Goal: Transaction & Acquisition: Purchase product/service

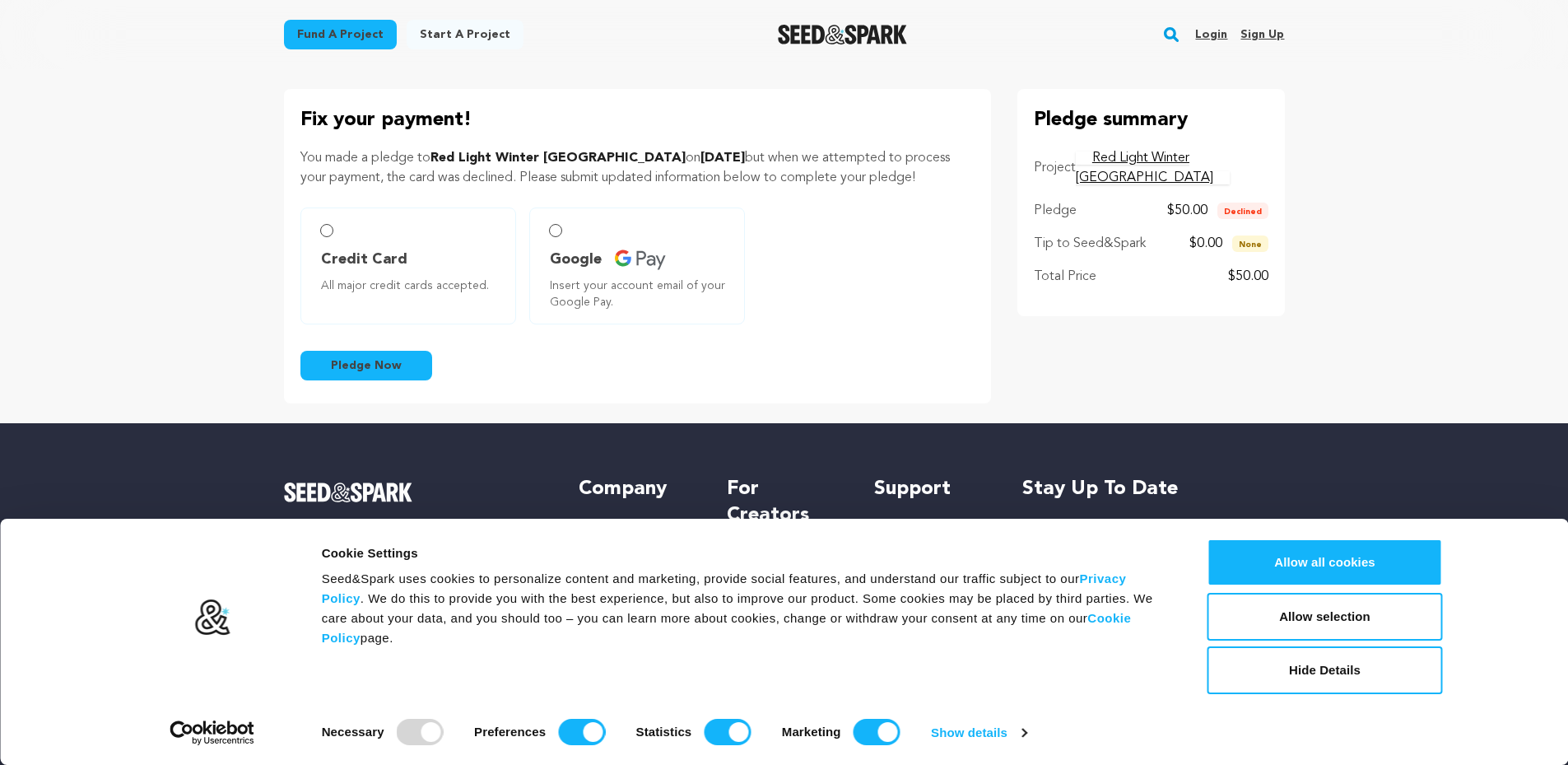
click at [339, 236] on label "Credit Card All major credit cards accepted." at bounding box center [408, 266] width 216 height 117
radio input "true"
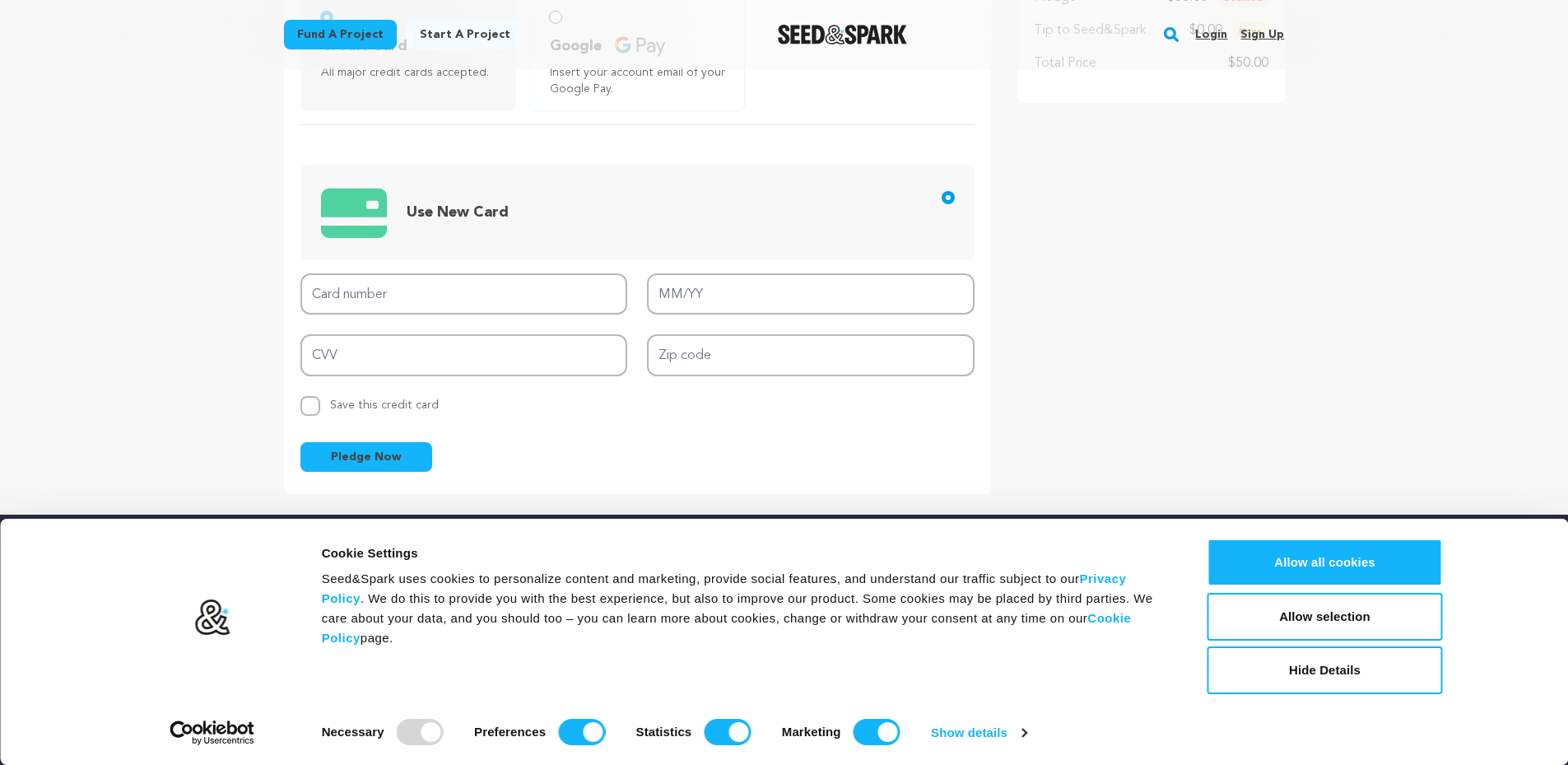
scroll to position [247, 0]
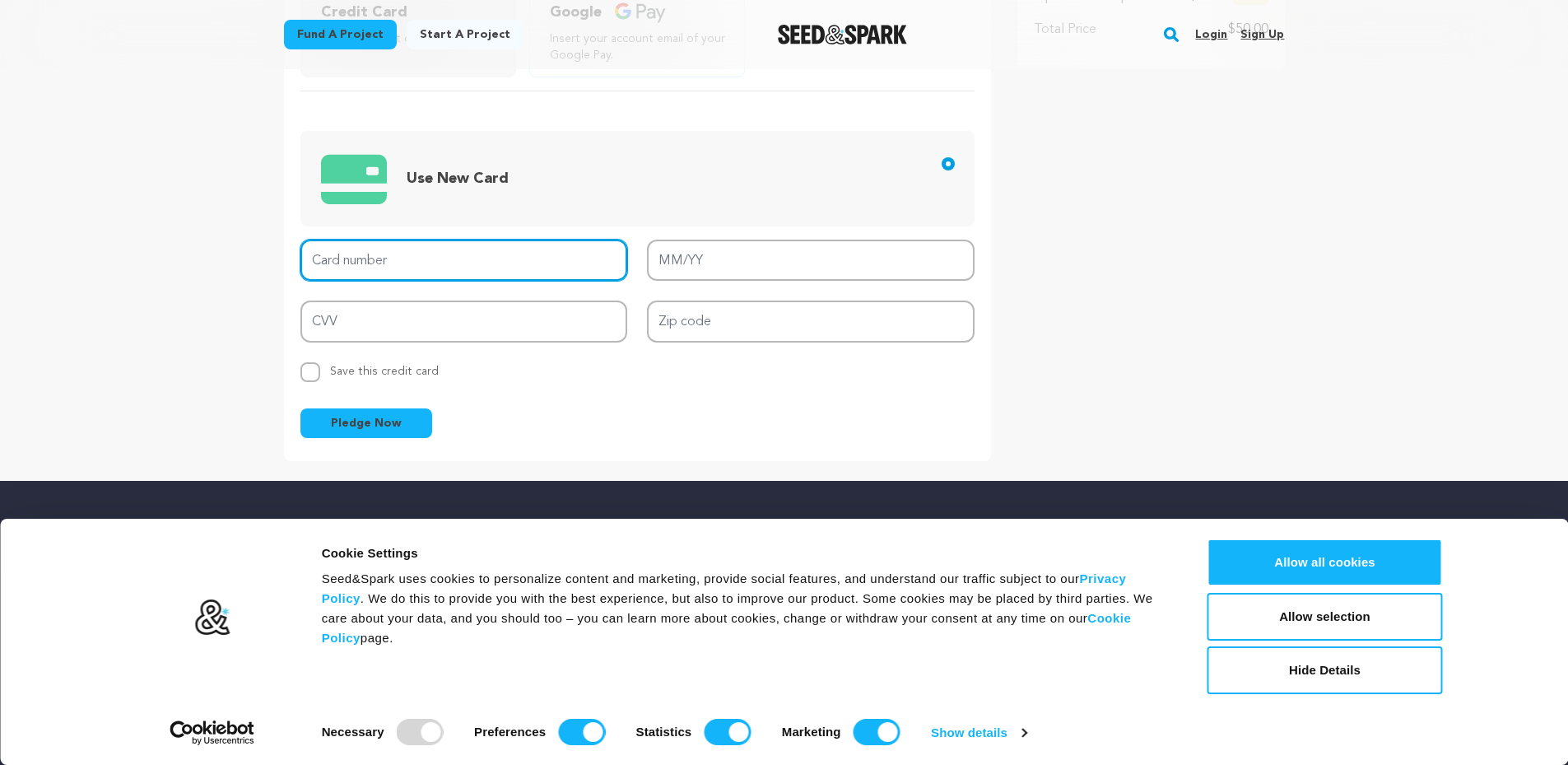
click at [483, 263] on input "Card number" at bounding box center [464, 260] width 328 height 42
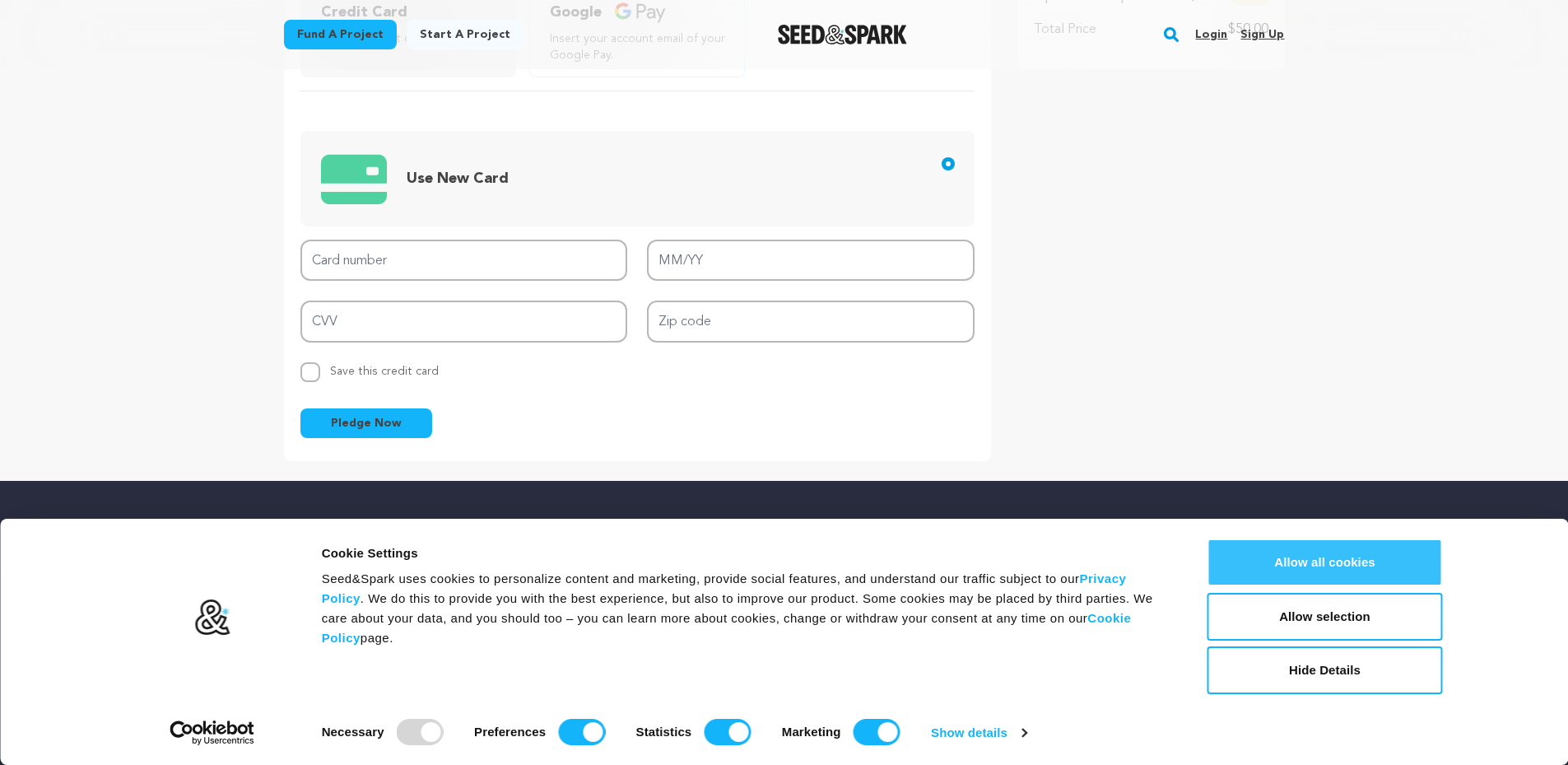
click at [1277, 571] on button "Allow all cookies" at bounding box center [1325, 562] width 235 height 48
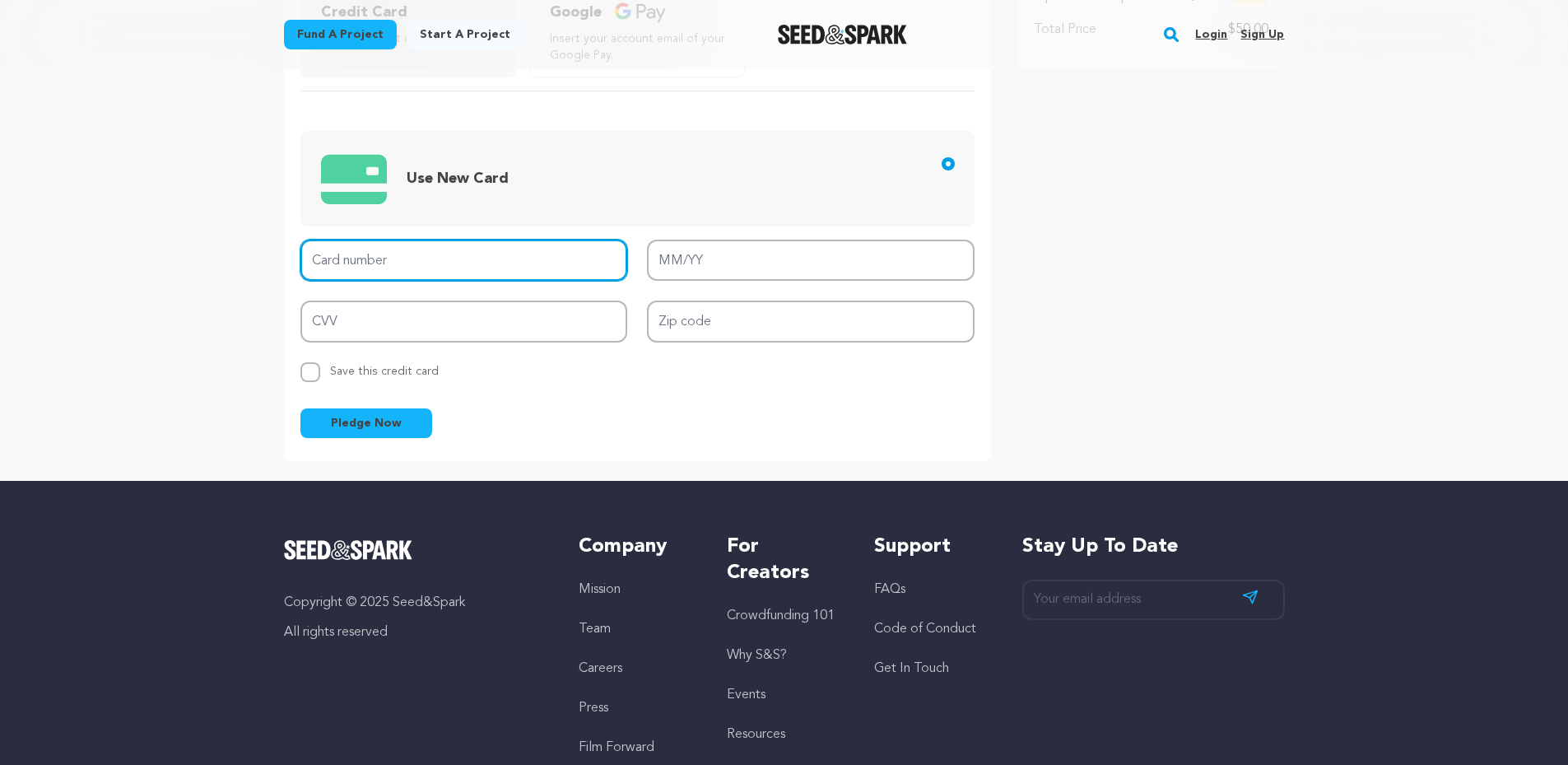
click at [520, 258] on input "Card number" at bounding box center [464, 260] width 328 height 42
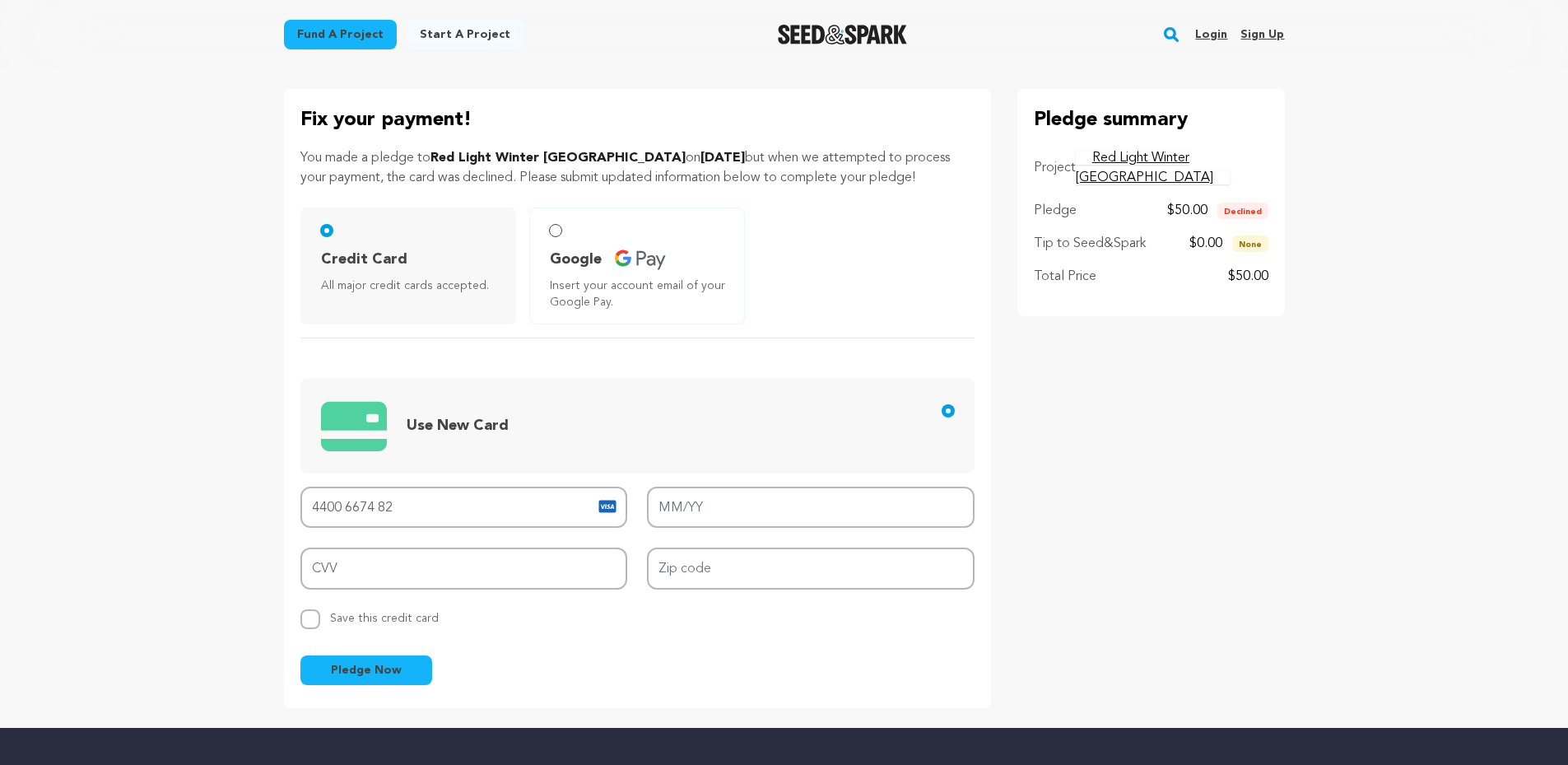
click at [1439, 100] on main "Fund a project Start a project Search Login Sign up Start a project" at bounding box center [784, 582] width 1568 height 1163
click at [431, 491] on input "4400 6674 82" at bounding box center [464, 507] width 328 height 42
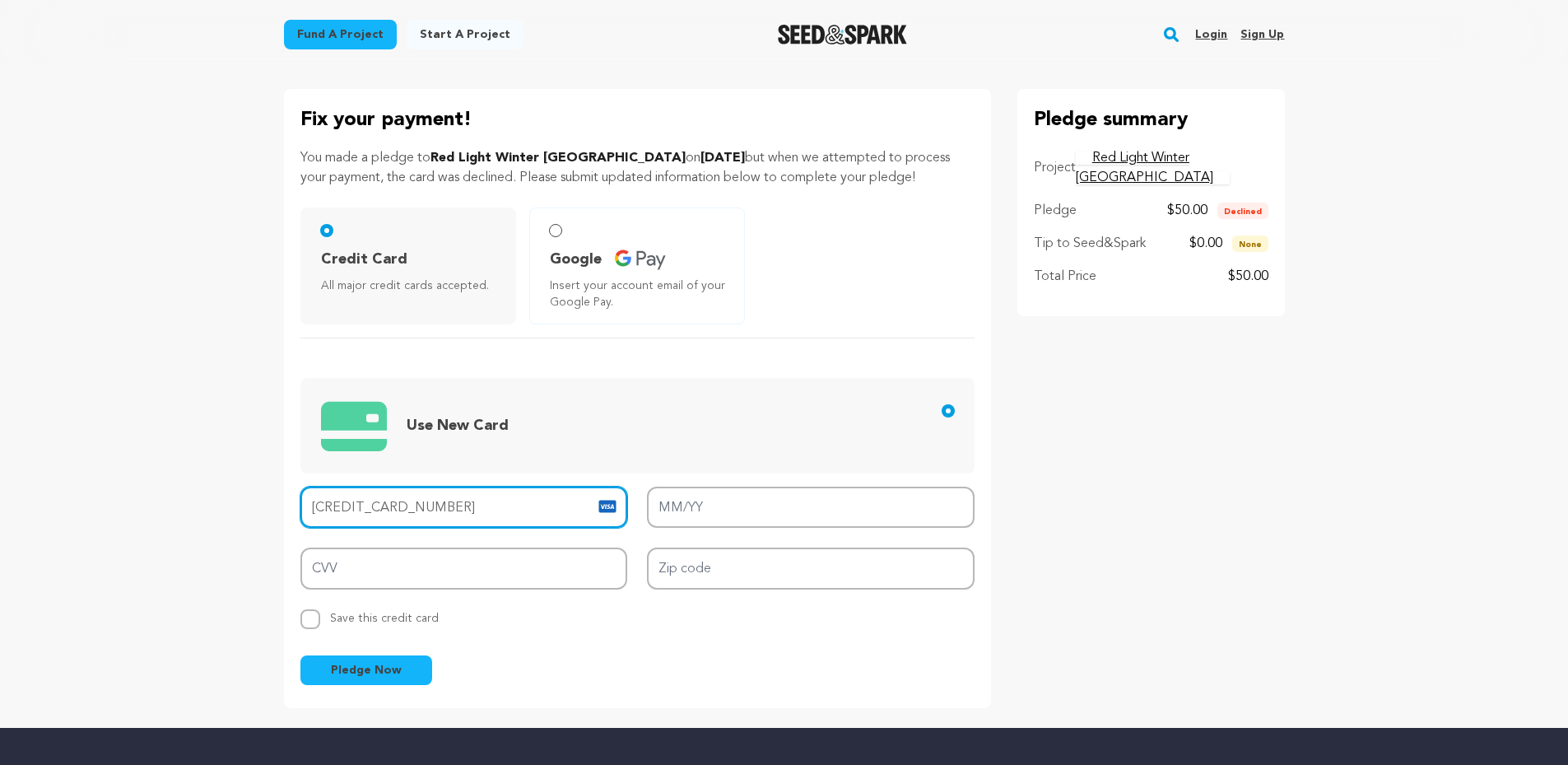
type input "[CREDIT_CARD_NUMBER]"
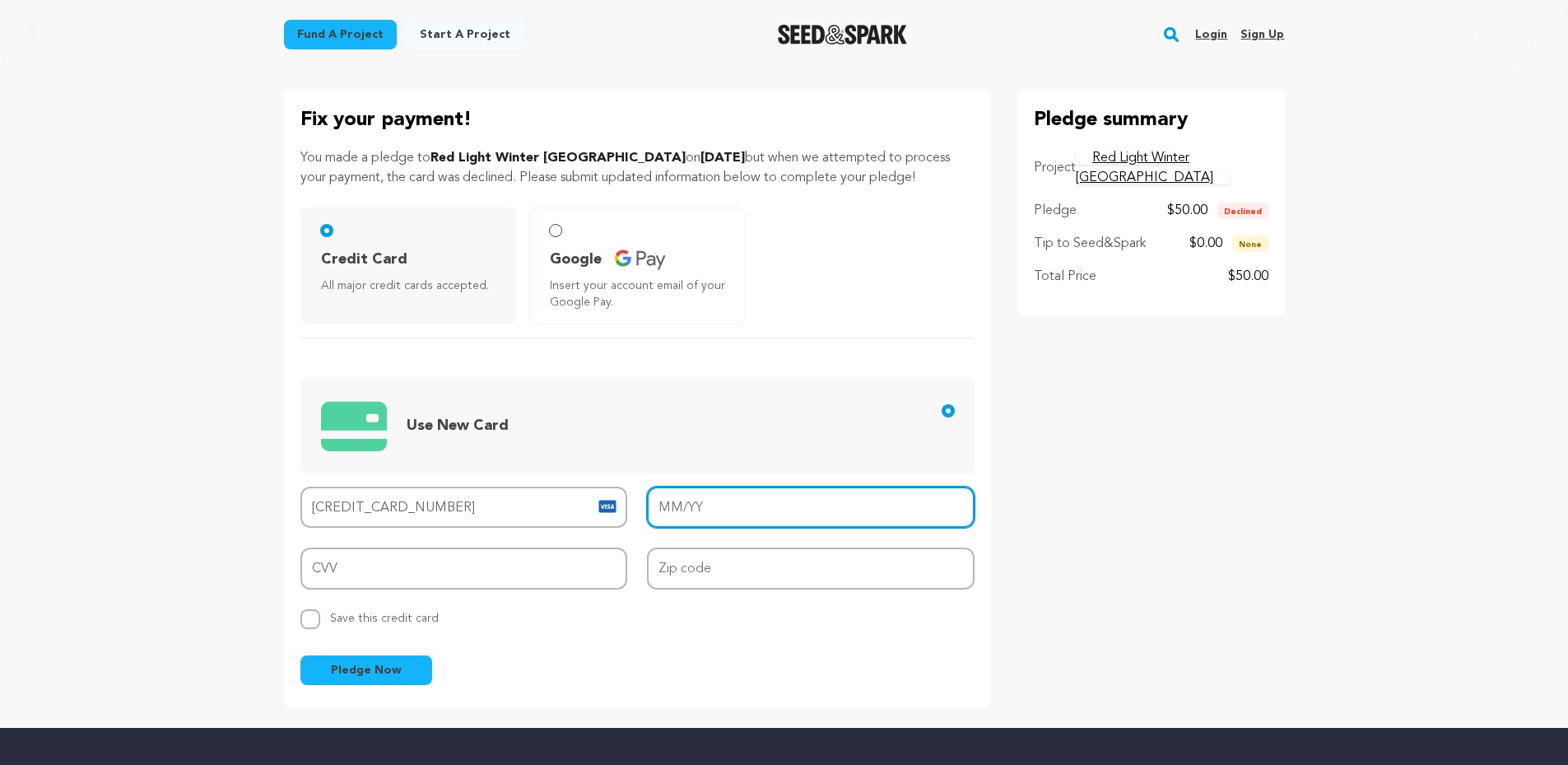
click at [712, 507] on input "MM/YY" at bounding box center [811, 507] width 328 height 42
type input "12/29"
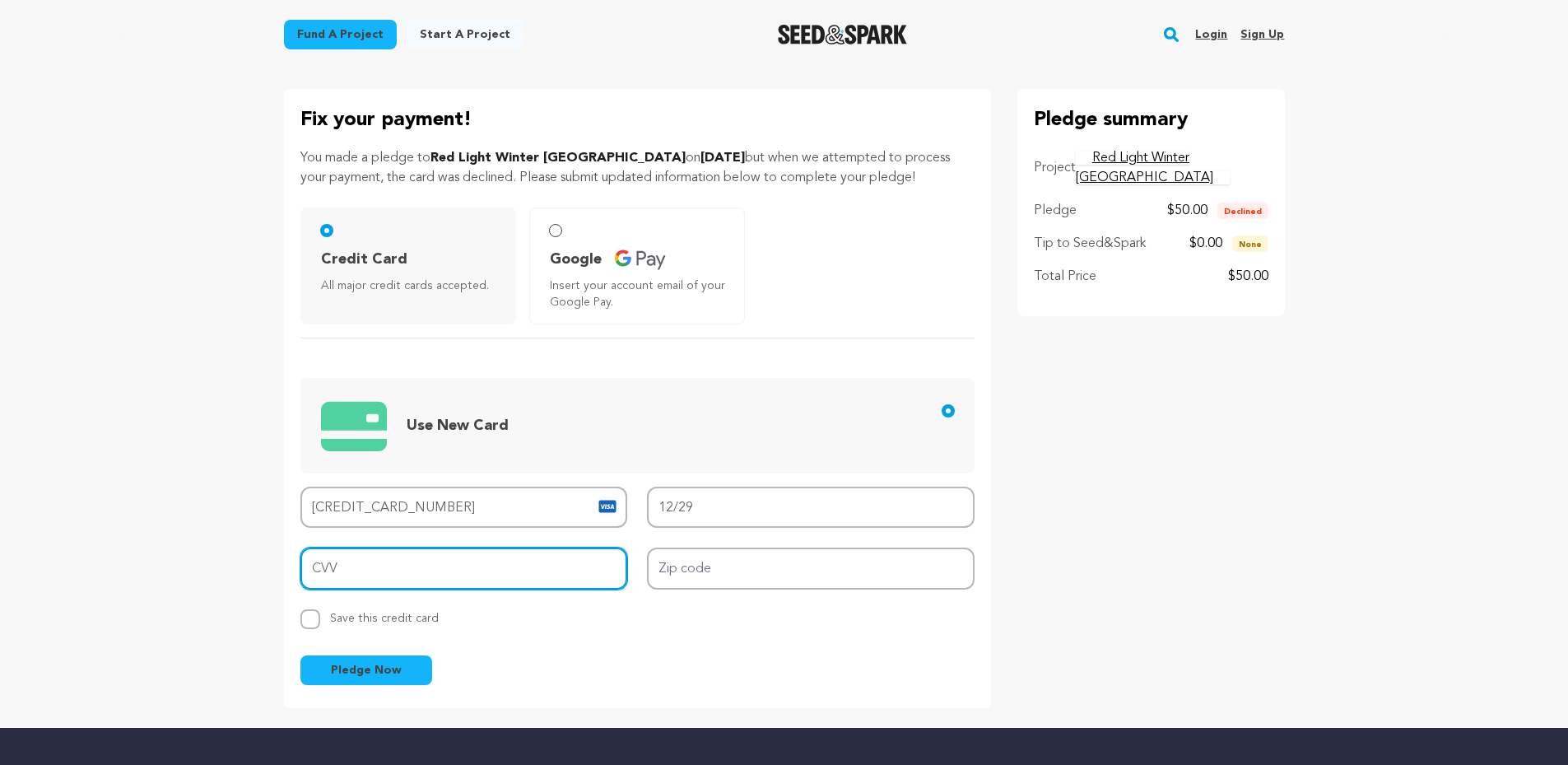
click at [594, 561] on input "CVV" at bounding box center [464, 568] width 328 height 42
type input "722"
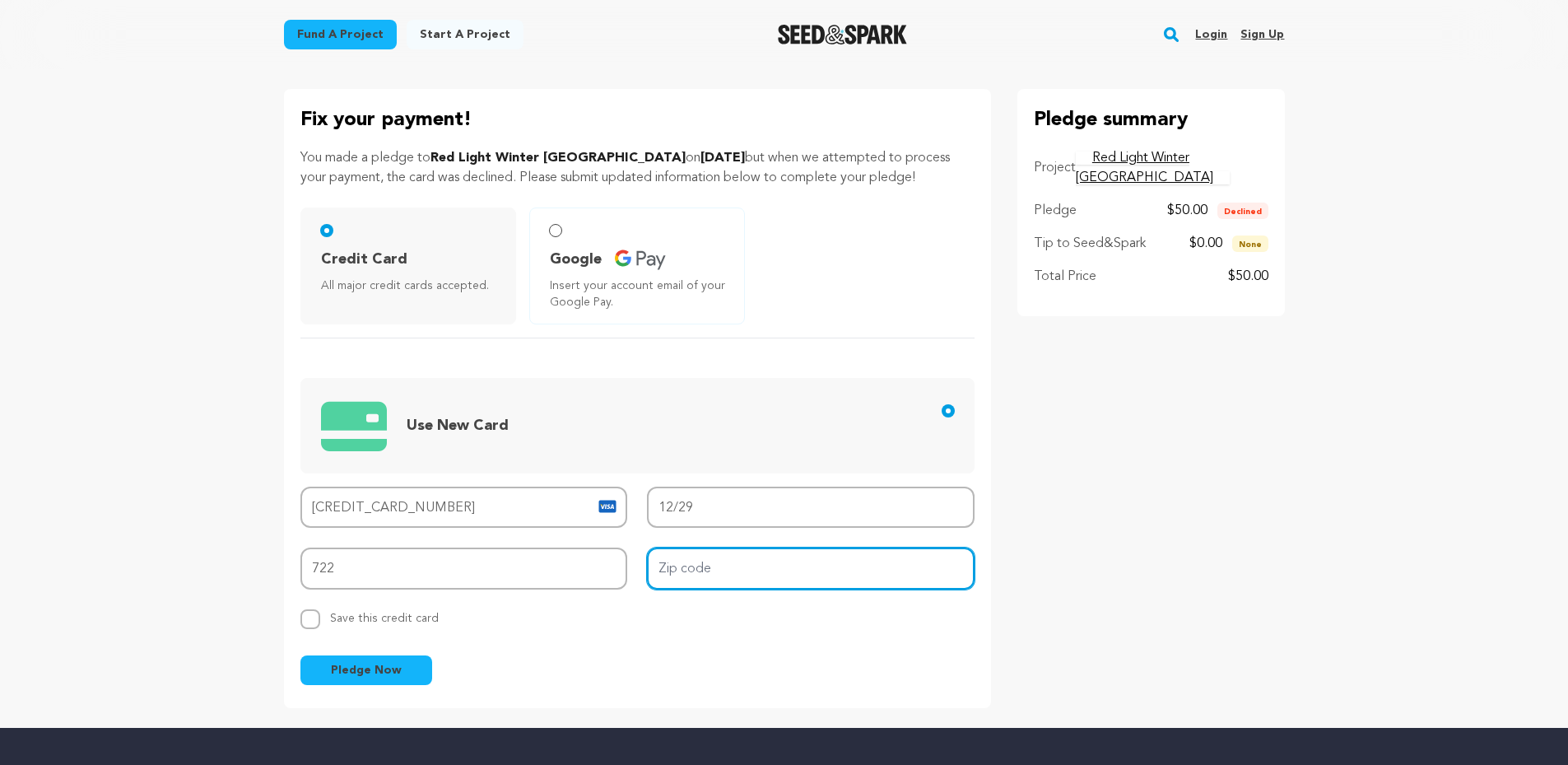
click at [748, 557] on input "Zip code" at bounding box center [811, 568] width 328 height 42
type input "91792"
click at [511, 655] on div "Pledge Now" at bounding box center [638, 670] width 674 height 29
click at [410, 669] on button "Pledge Now" at bounding box center [366, 670] width 131 height 29
